Goal: Task Accomplishment & Management: Use online tool/utility

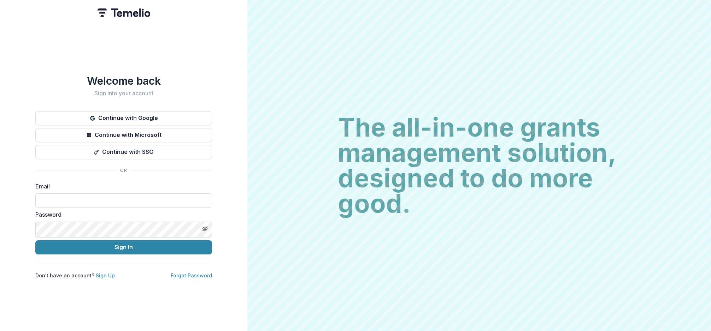
type input "*"
type input "**********"
click at [124, 252] on button "Sign In" at bounding box center [123, 248] width 177 height 14
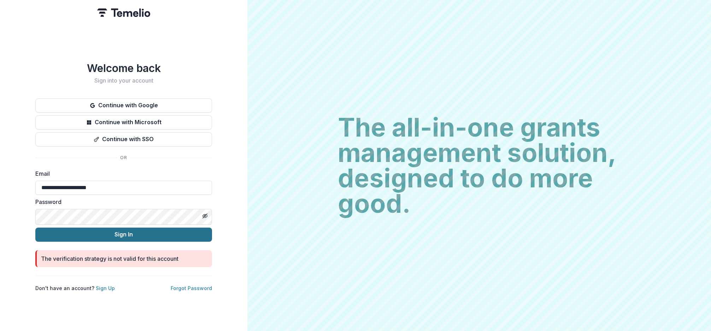
click at [126, 240] on button "Sign In" at bounding box center [123, 235] width 177 height 14
click at [131, 267] on div "The verification strategy is not valid for this account" at bounding box center [123, 258] width 177 height 17
click at [119, 267] on div "The verification strategy is not valid for this account" at bounding box center [123, 258] width 177 height 17
click at [106, 263] on div "The verification strategy is not valid for this account" at bounding box center [109, 259] width 137 height 8
click at [120, 240] on button "Sign In" at bounding box center [123, 235] width 177 height 14
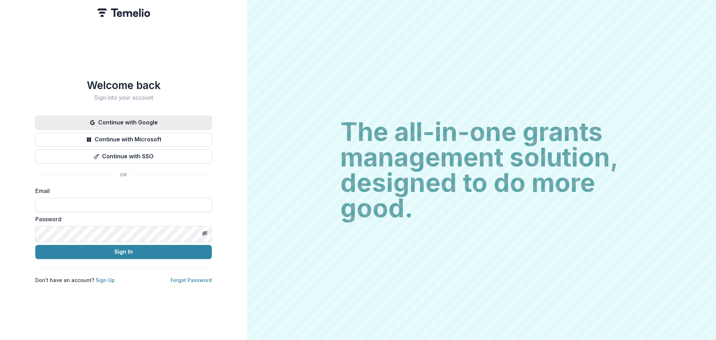
click at [122, 116] on button "Continue with Google" at bounding box center [123, 123] width 177 height 14
click at [68, 211] on input at bounding box center [123, 205] width 177 height 14
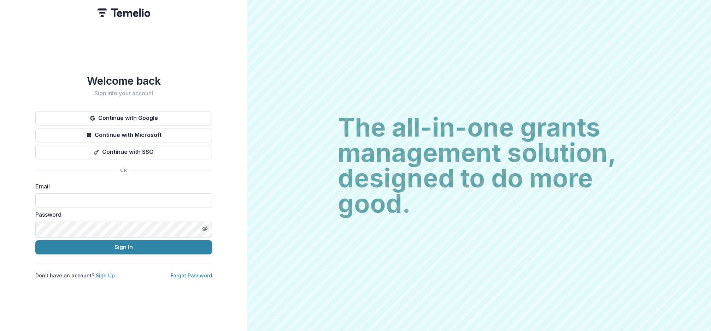
type input "**********"
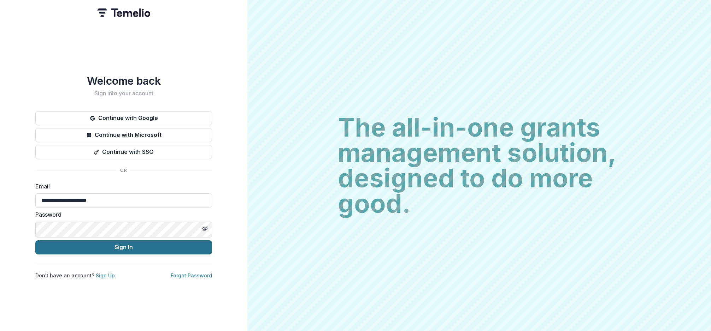
click at [152, 251] on button "Sign In" at bounding box center [123, 248] width 177 height 14
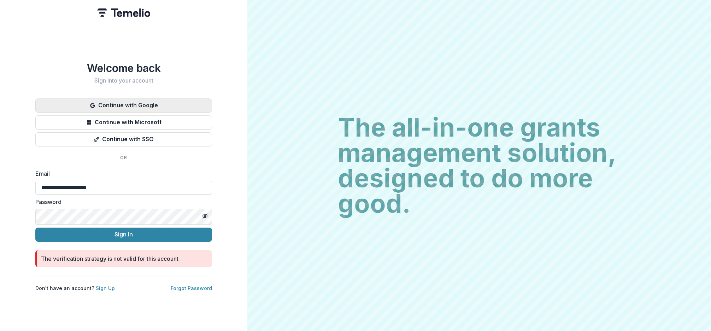
click at [118, 99] on button "Continue with Google" at bounding box center [123, 106] width 177 height 14
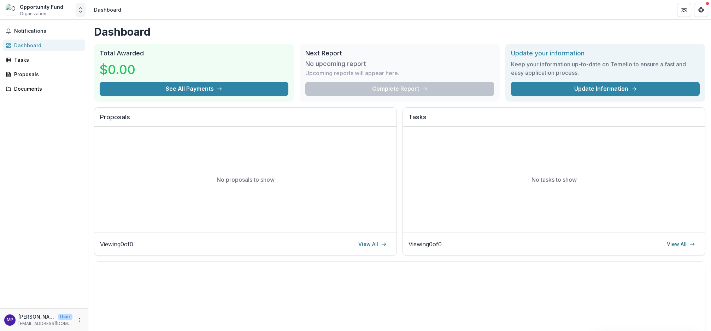
click at [79, 13] on icon "Open entity switcher" at bounding box center [80, 9] width 7 height 7
click at [60, 63] on link "Contributor Portal" at bounding box center [45, 57] width 85 height 13
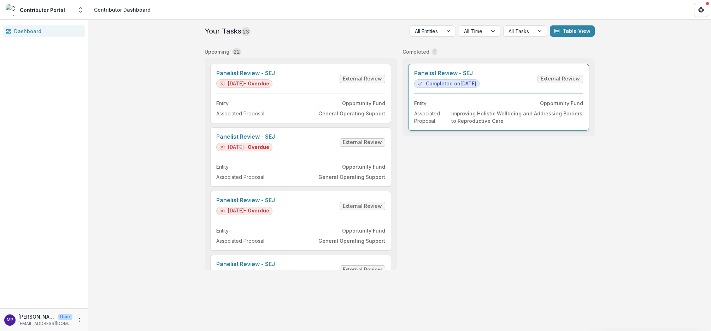
click at [479, 77] on link "Panelist Review - SEJ" at bounding box center [446, 73] width 65 height 7
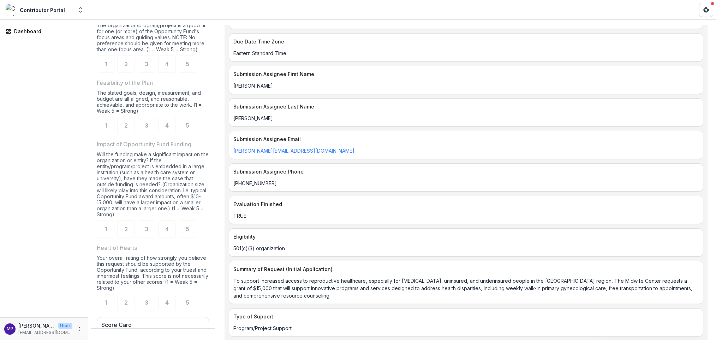
scroll to position [546, 0]
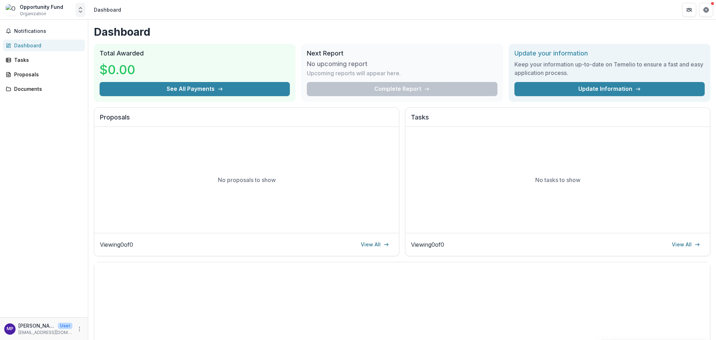
click at [81, 11] on icon "Open entity switcher" at bounding box center [80, 9] width 7 height 7
click at [53, 63] on link "Contributor Portal" at bounding box center [45, 57] width 85 height 13
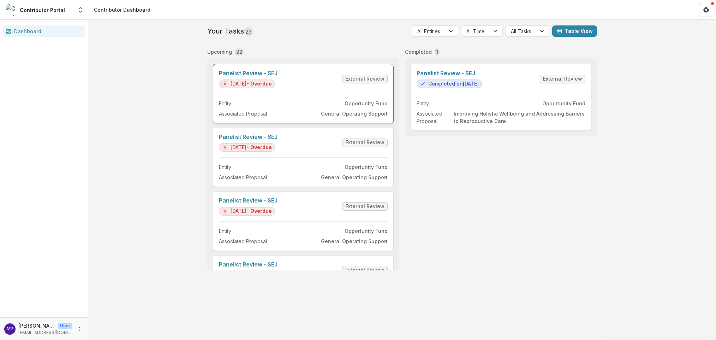
click at [235, 77] on link "Panelist Review - SEJ" at bounding box center [248, 73] width 59 height 7
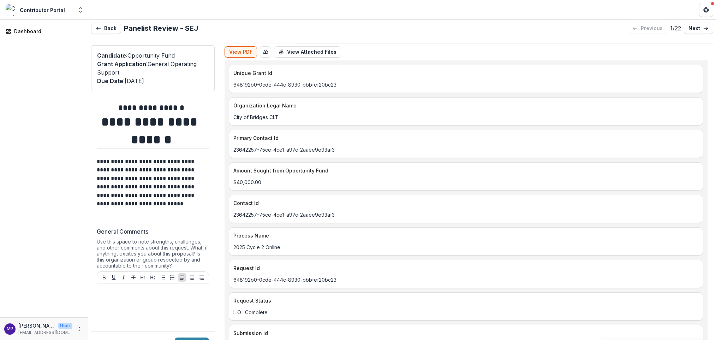
scroll to position [9, 0]
